Goal: Check status: Check status

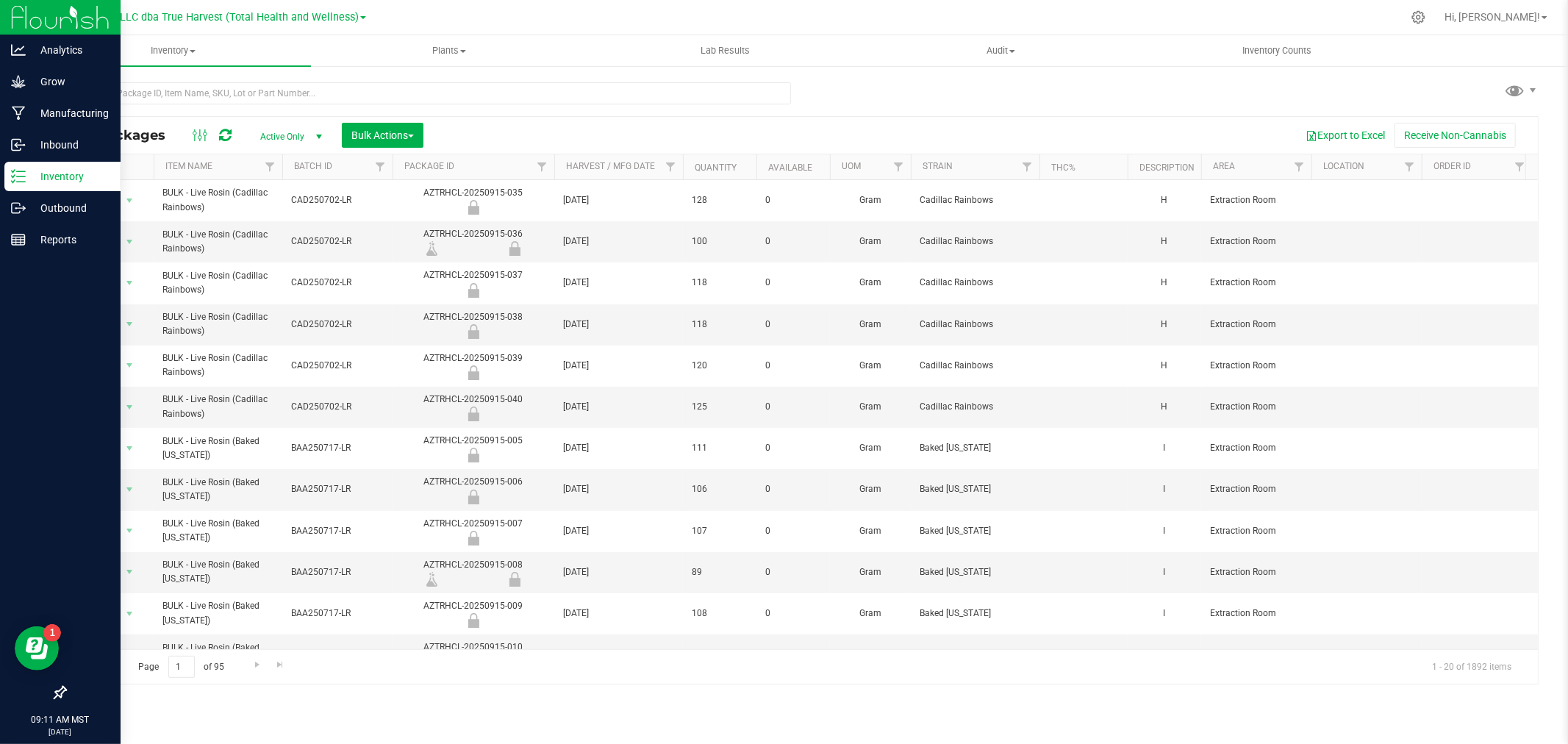
click at [31, 172] on p "Inventory" at bounding box center [69, 177] width 88 height 18
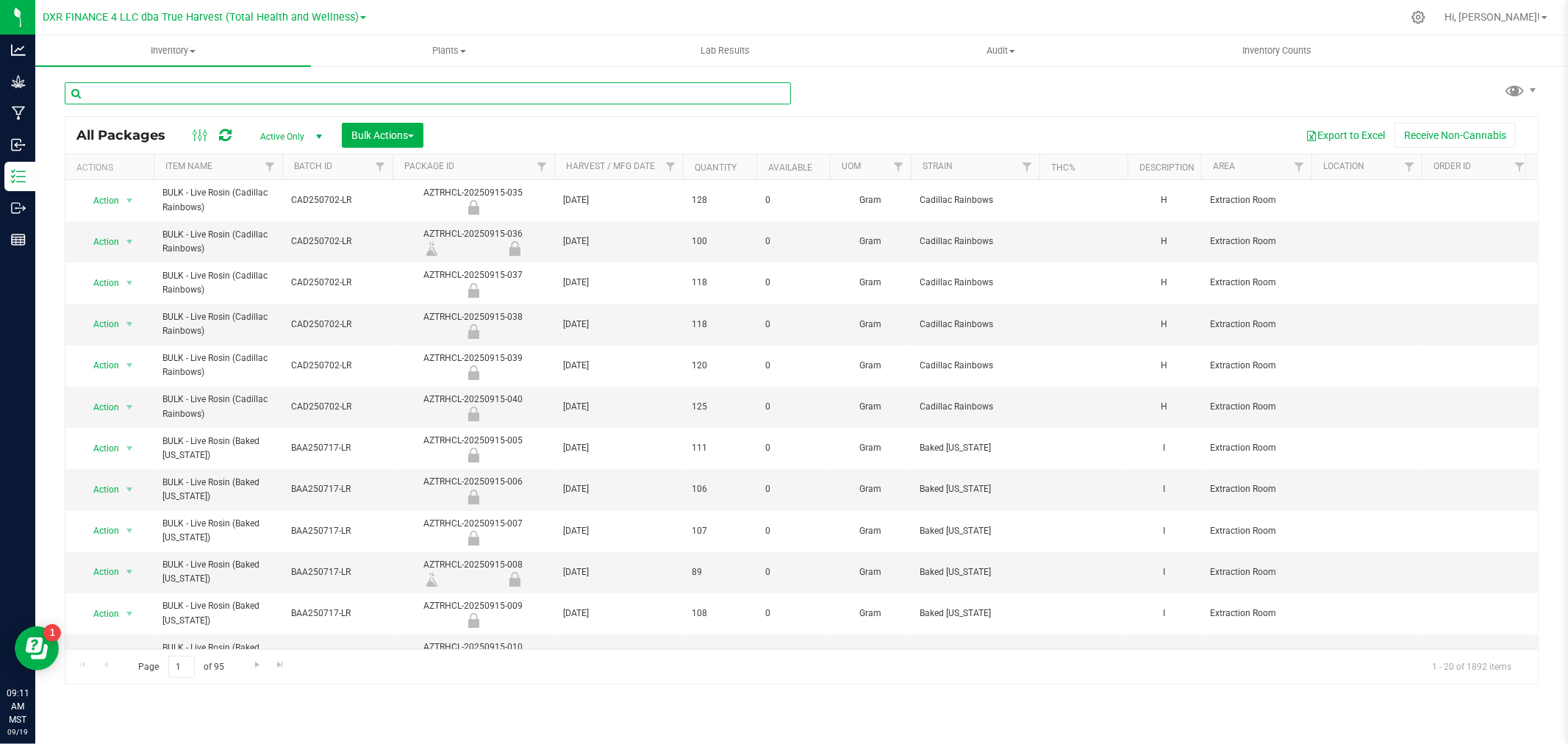
click at [204, 103] on input "text" at bounding box center [428, 93] width 726 height 22
type input "orb250401-"
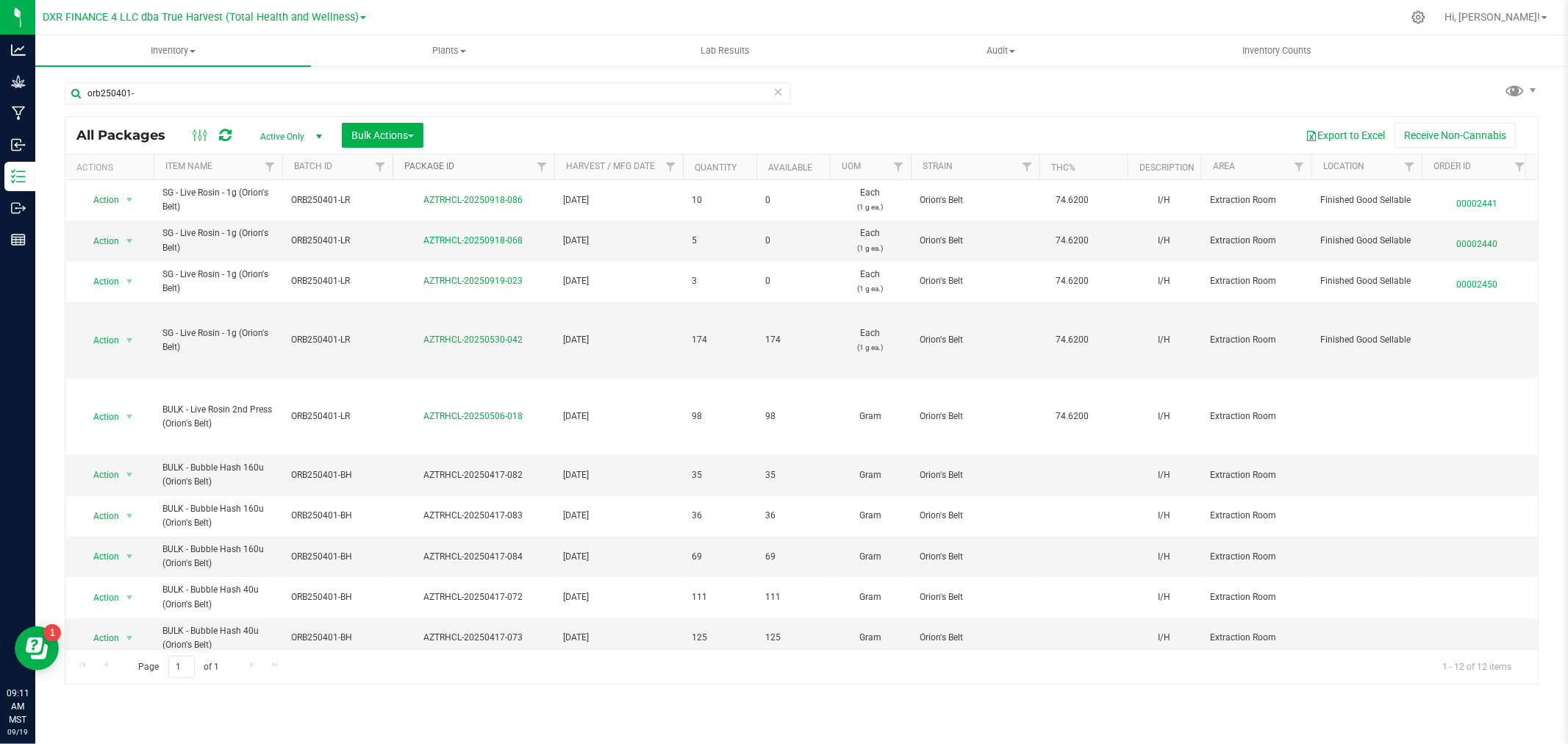
click at [433, 171] on link "Package ID" at bounding box center [429, 166] width 50 height 10
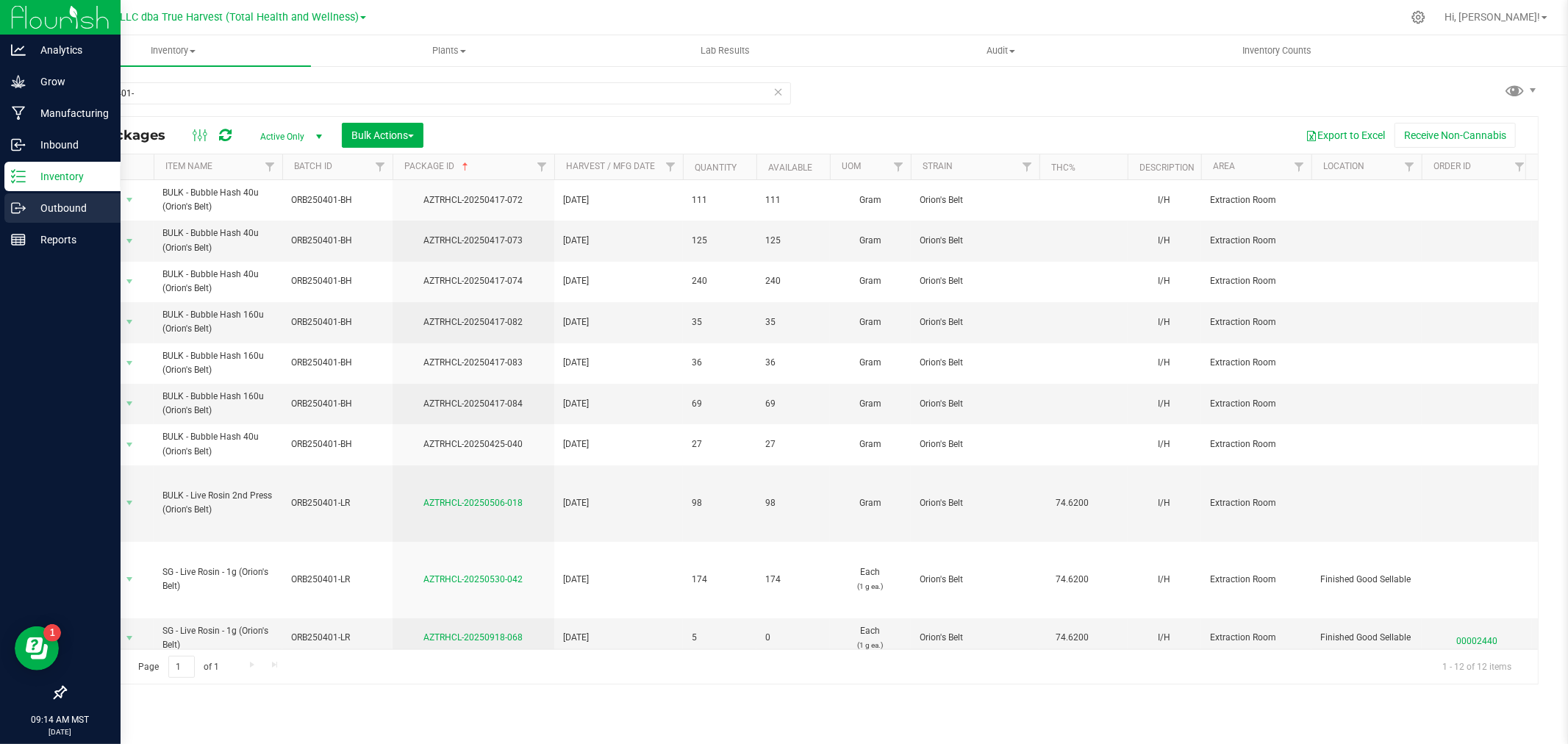
click at [32, 196] on div "Outbound" at bounding box center [62, 208] width 116 height 30
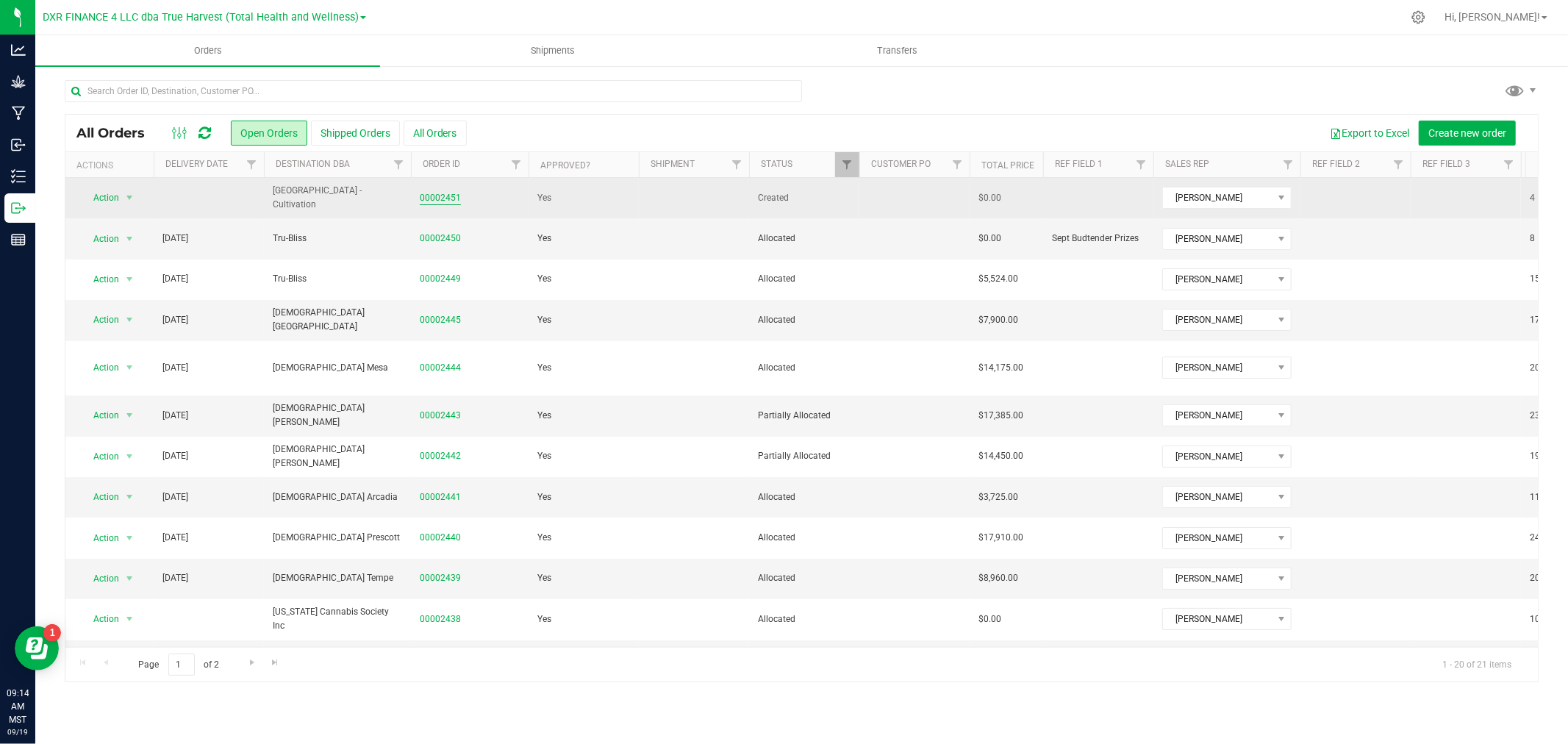
click at [439, 196] on link "00002451" at bounding box center [440, 198] width 41 height 14
